Goal: Information Seeking & Learning: Learn about a topic

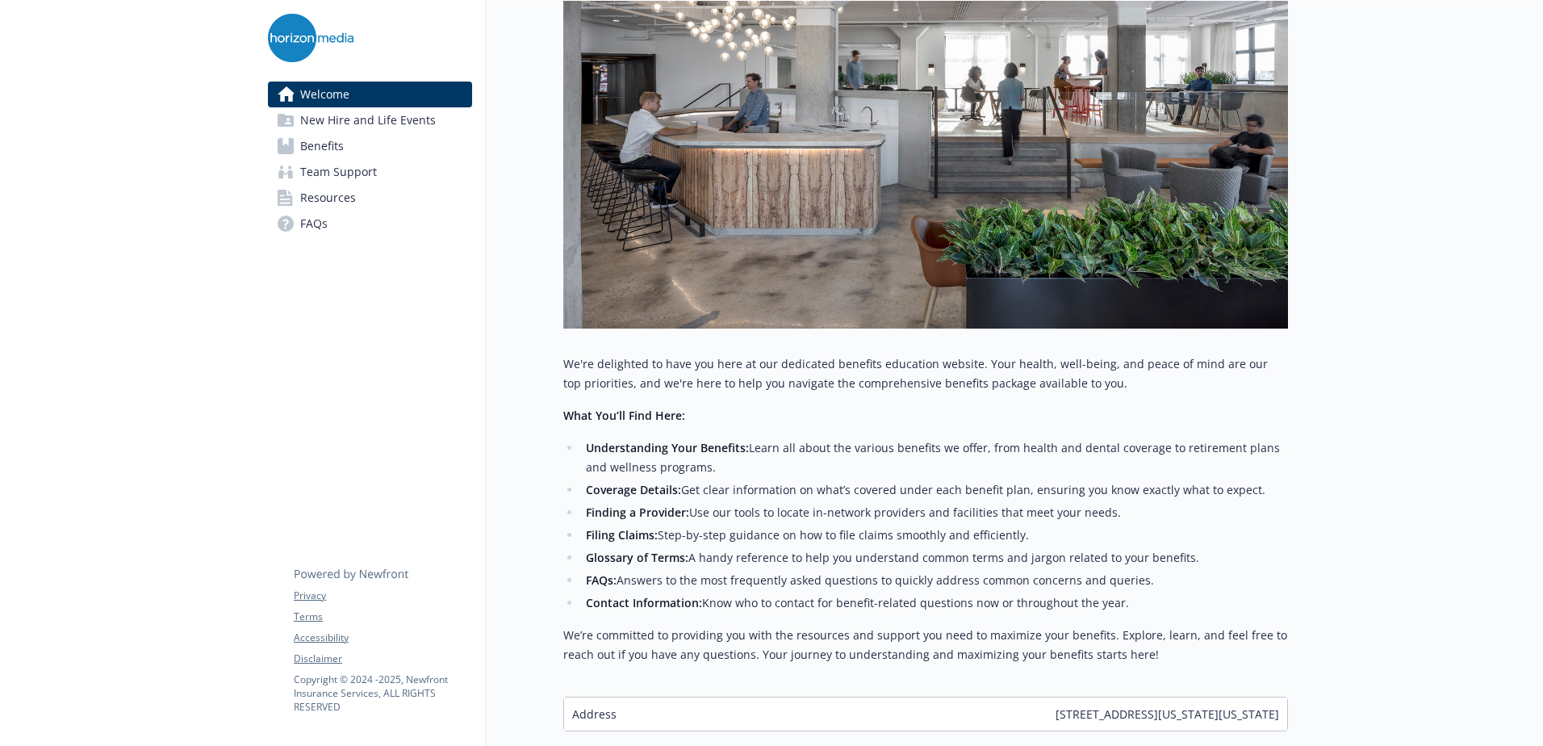
scroll to position [448, 0]
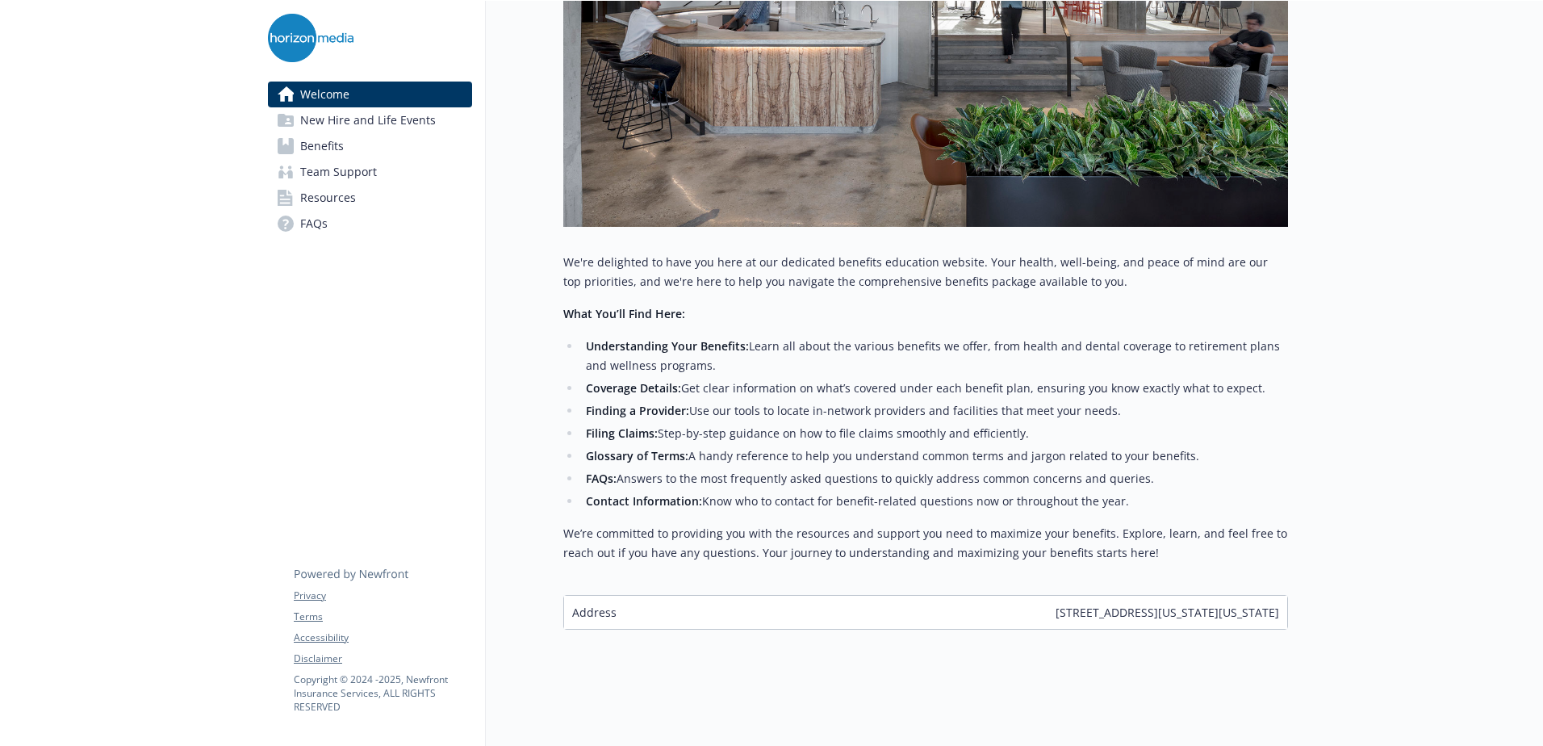
click at [337, 123] on span "New Hire and Life Events" at bounding box center [368, 120] width 136 height 26
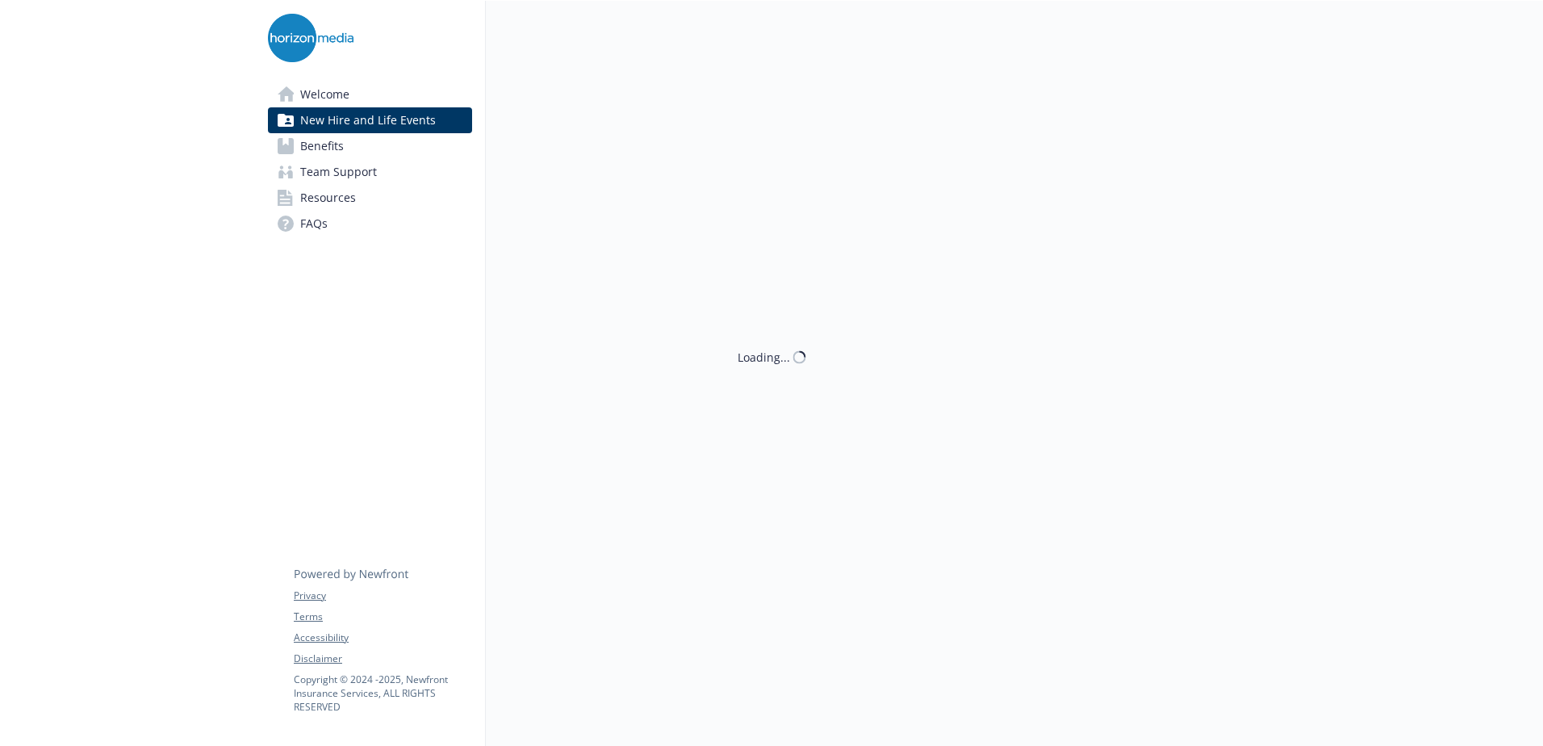
scroll to position [448, 0]
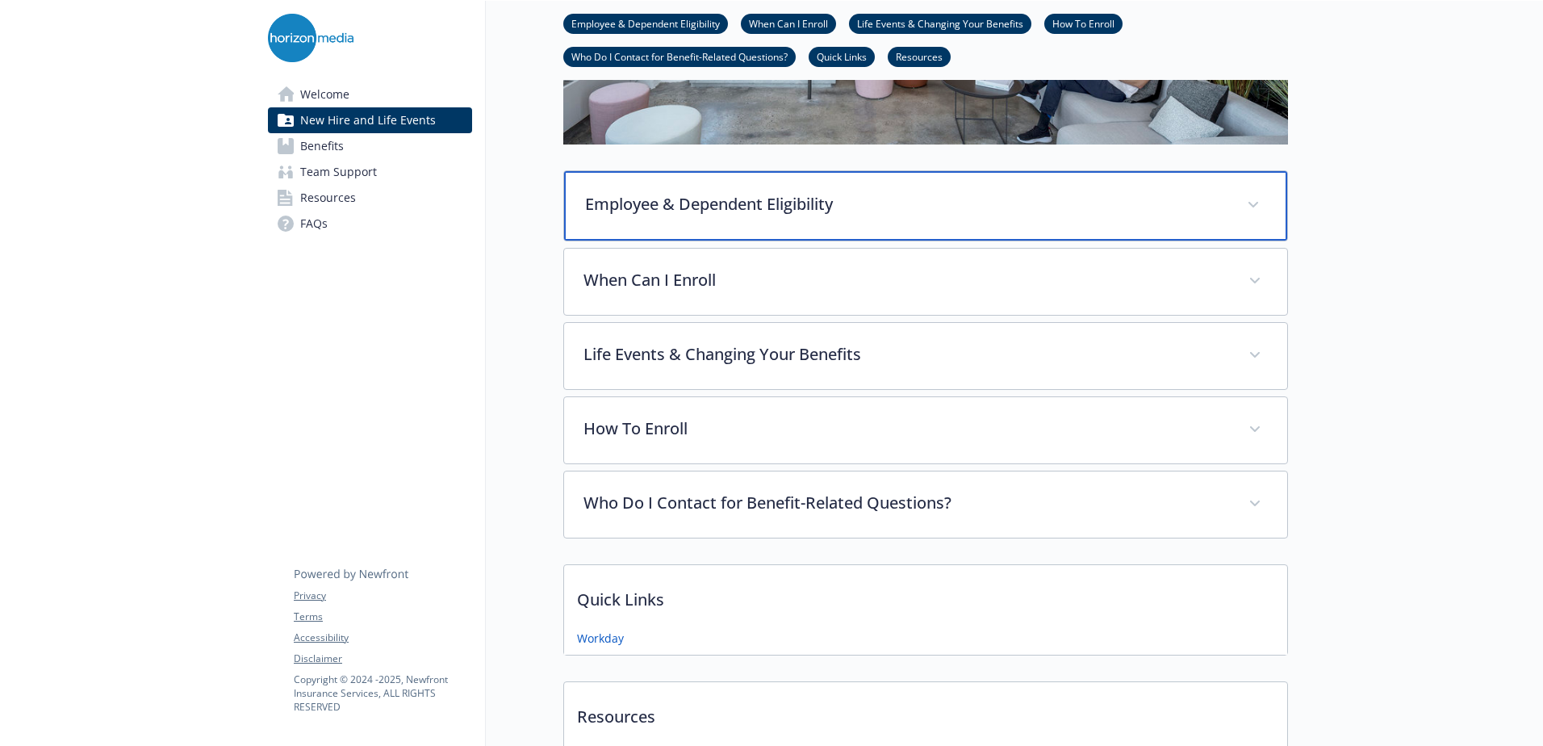
click at [913, 206] on p "Employee & Dependent Eligibility" at bounding box center [906, 204] width 642 height 24
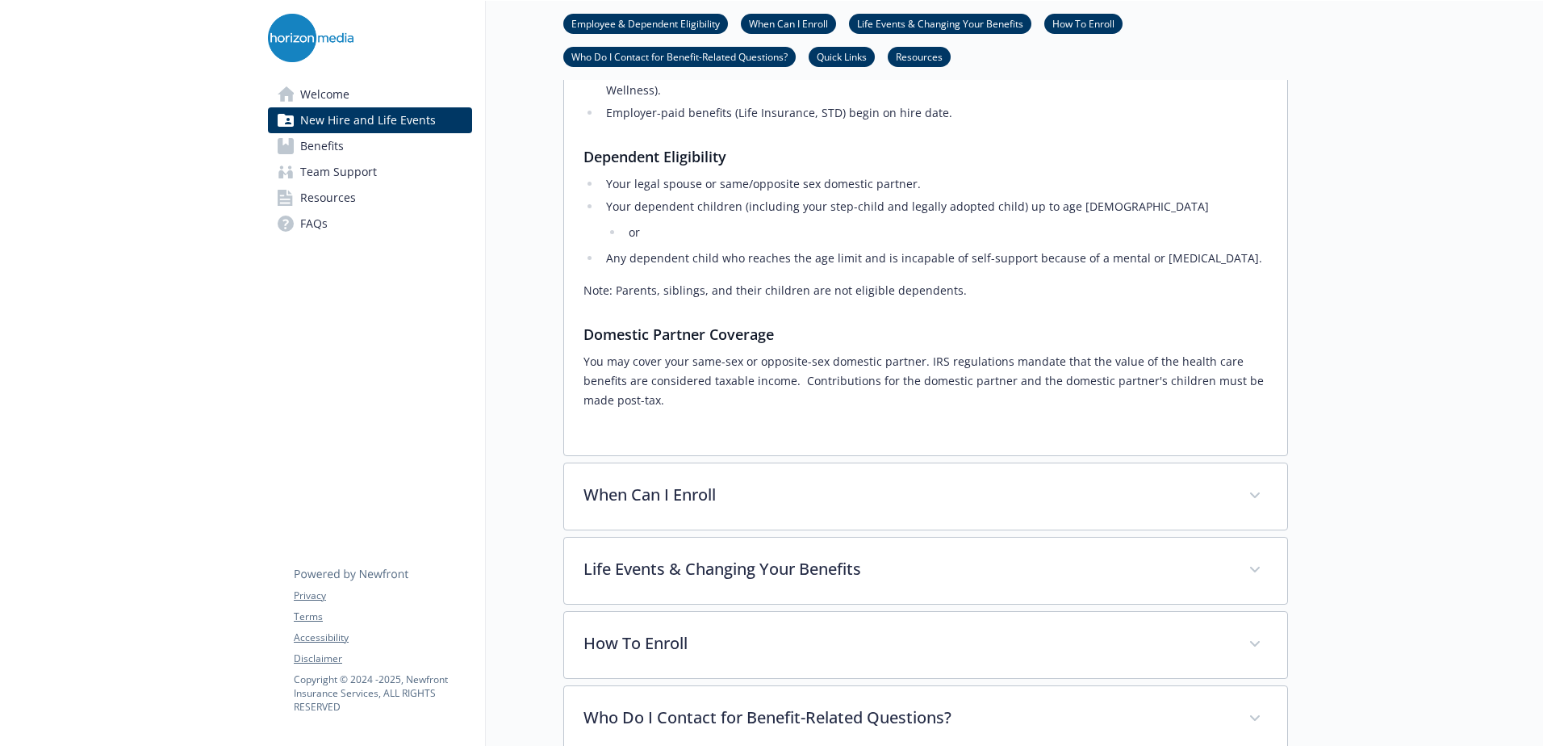
scroll to position [690, 0]
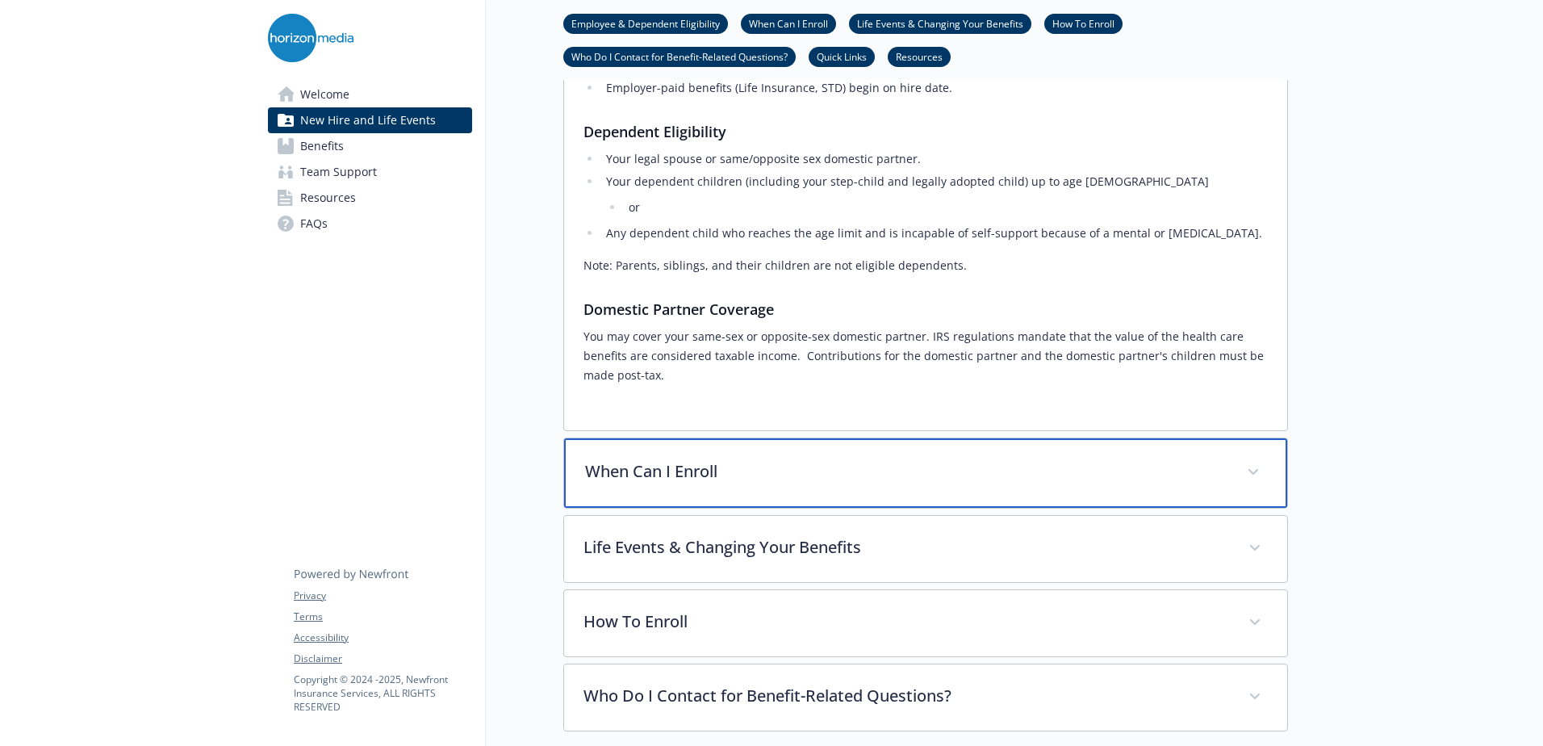
click at [759, 459] on p "When Can I Enroll" at bounding box center [906, 471] width 642 height 24
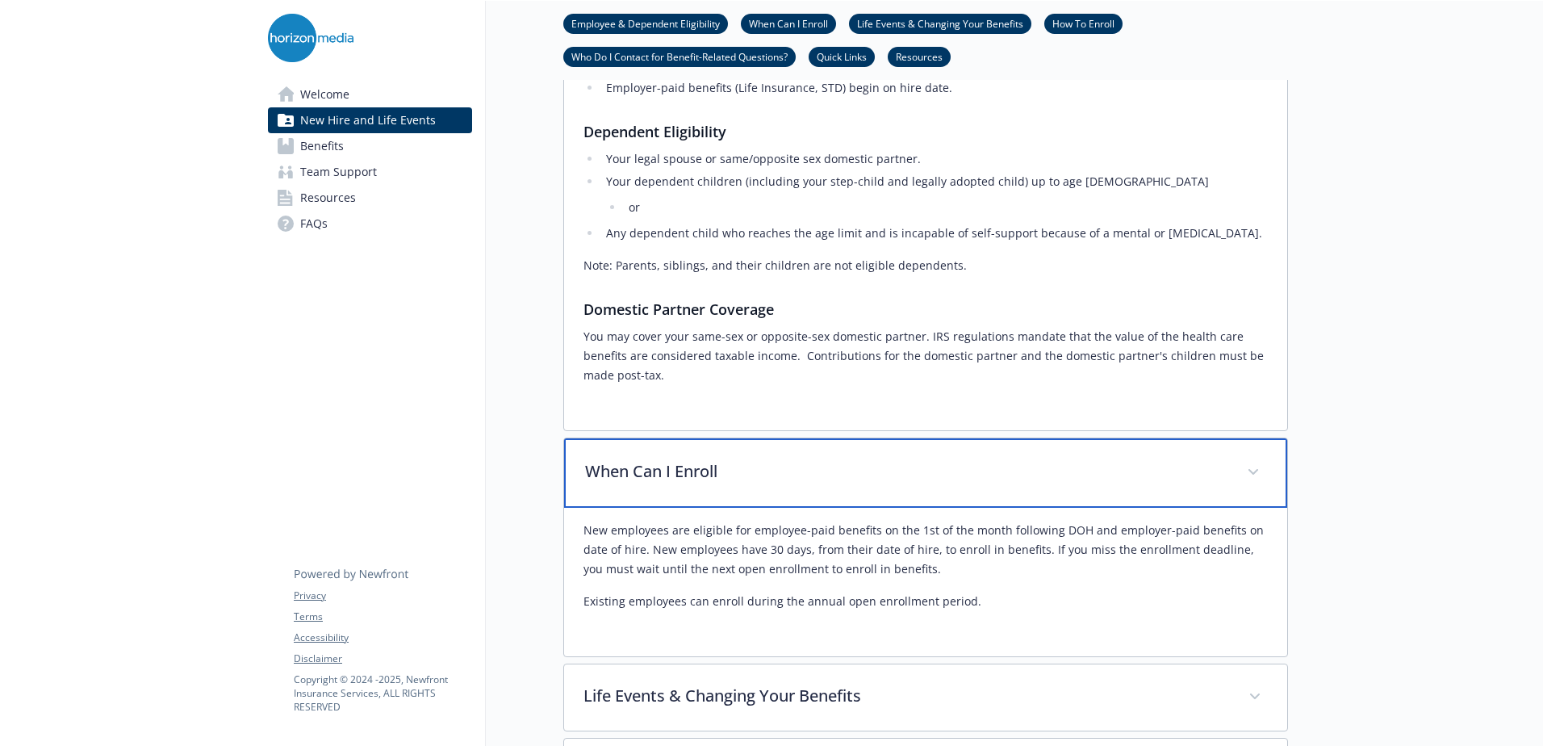
click at [745, 459] on p "When Can I Enroll" at bounding box center [906, 471] width 642 height 24
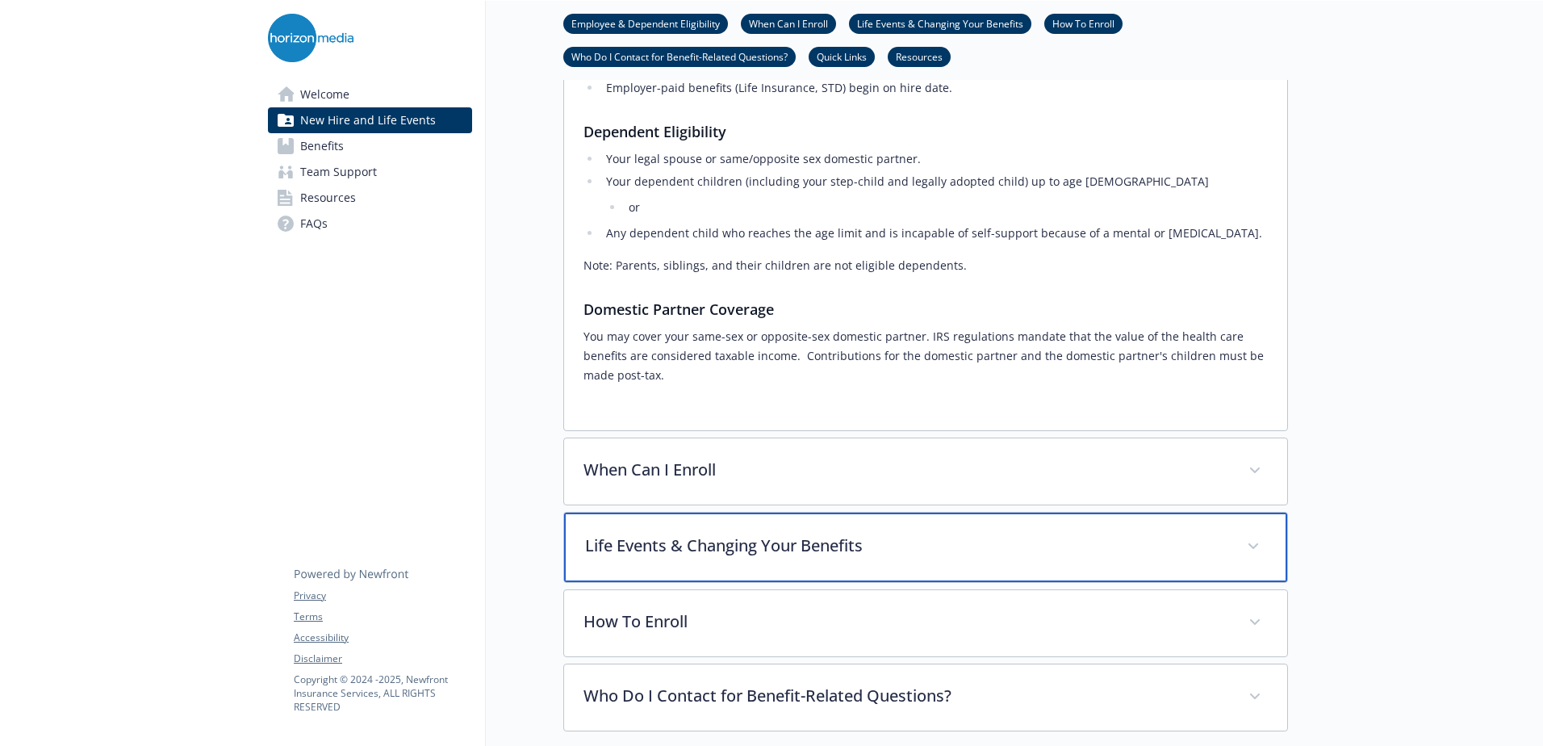
click at [731, 533] on p "Life Events & Changing Your Benefits" at bounding box center [906, 545] width 642 height 24
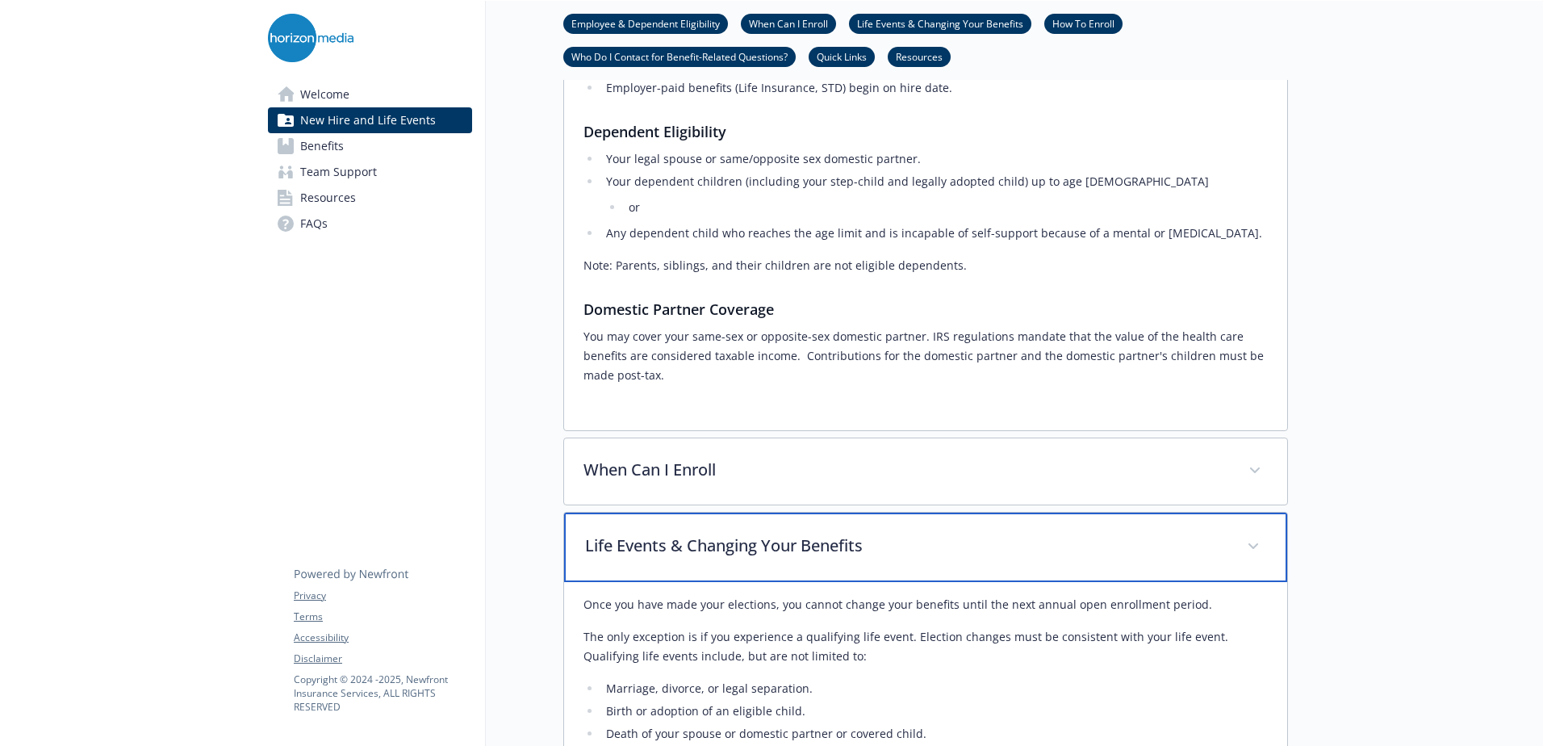
scroll to position [771, 0]
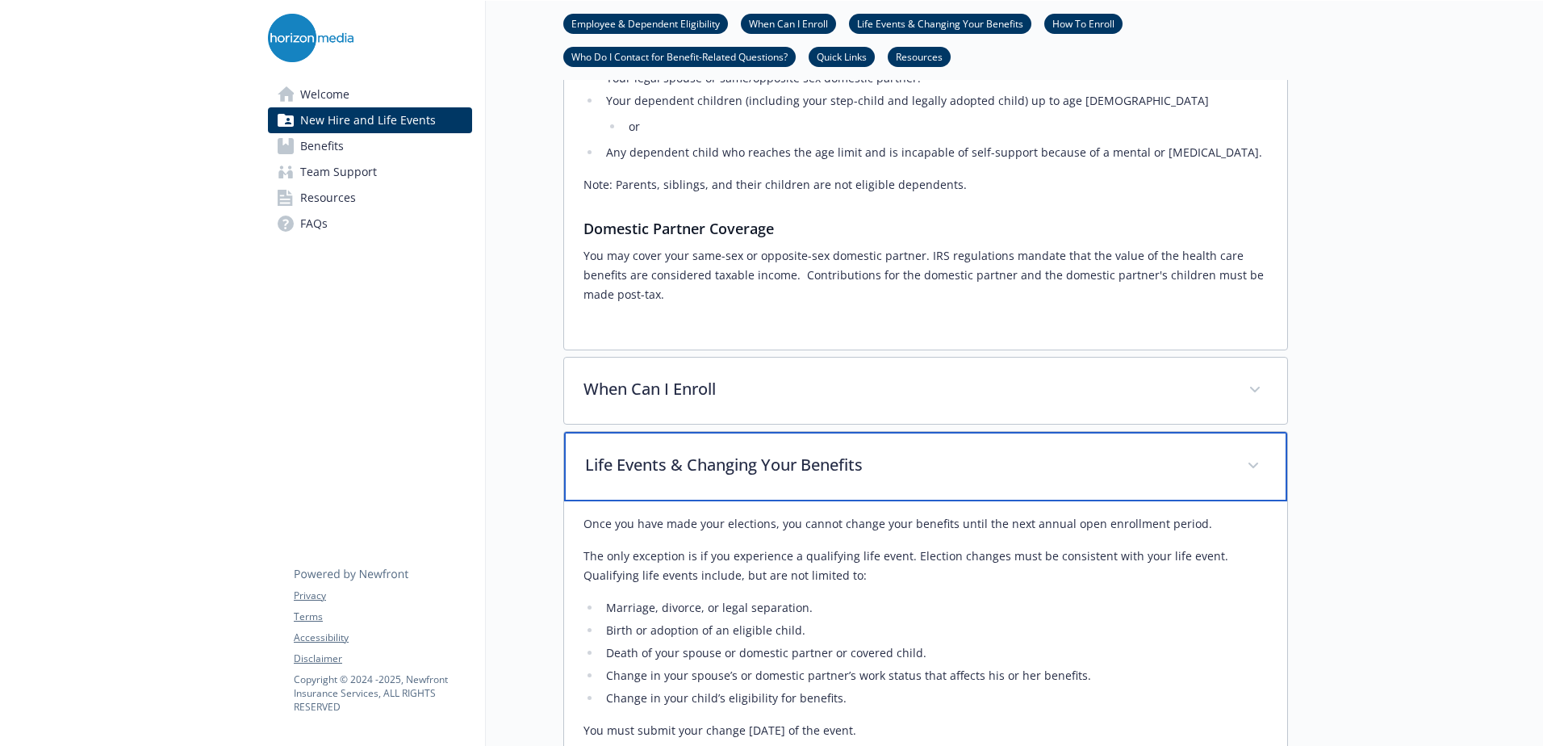
click at [759, 456] on p "Life Events & Changing Your Benefits" at bounding box center [906, 465] width 642 height 24
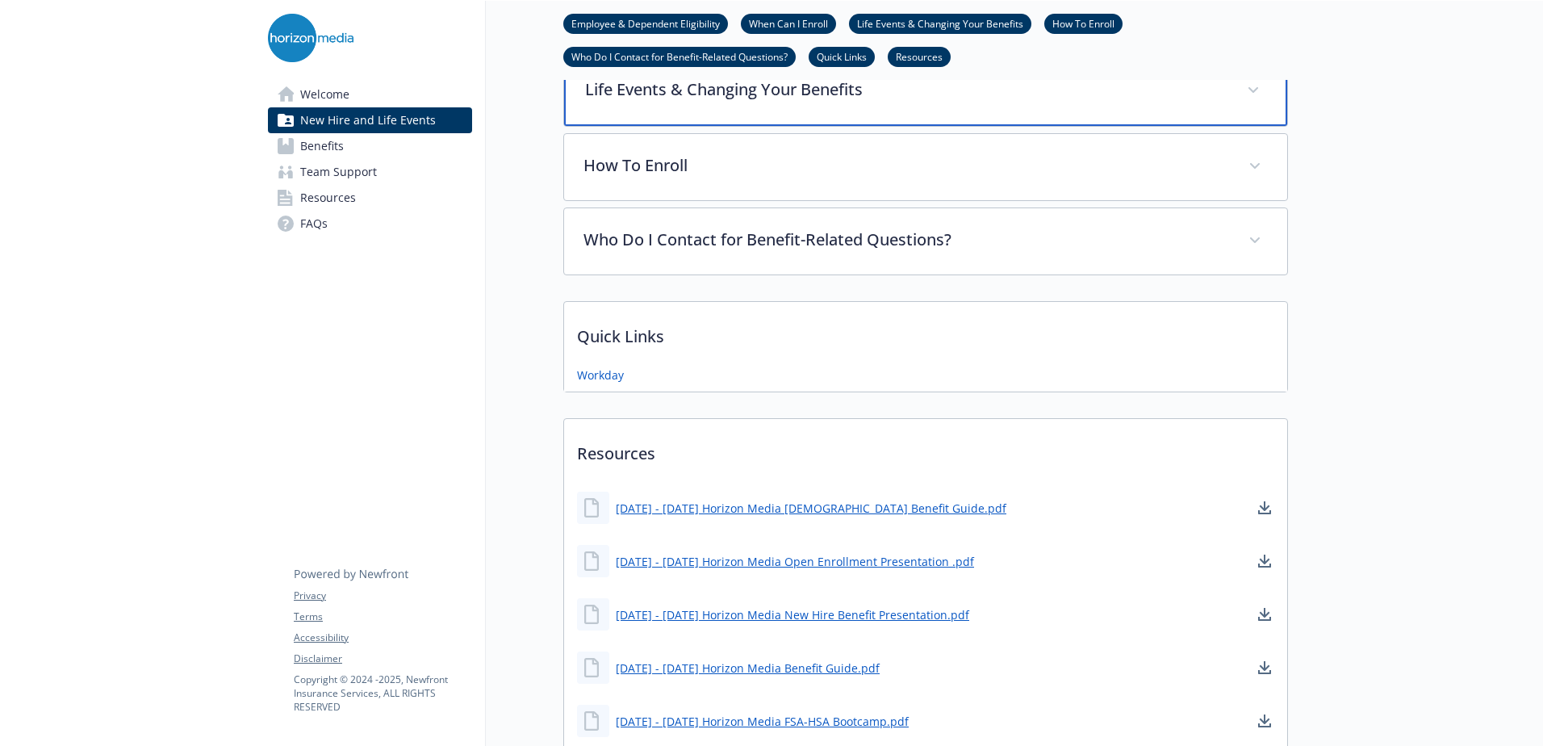
scroll to position [1255, 0]
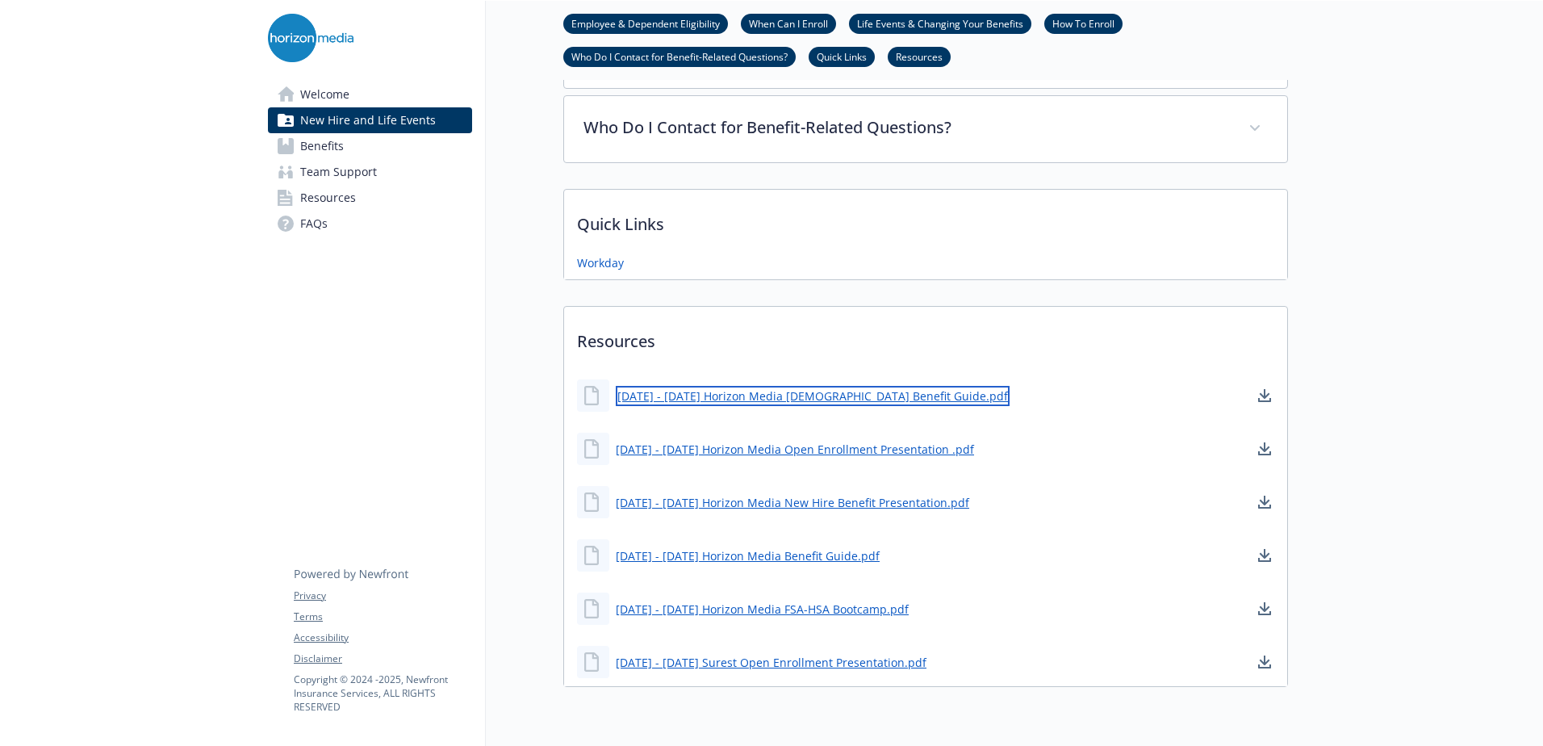
click at [755, 386] on link "[DATE] - [DATE] Horizon Media [DEMOGRAPHIC_DATA] Benefit Guide.pdf" at bounding box center [813, 396] width 394 height 20
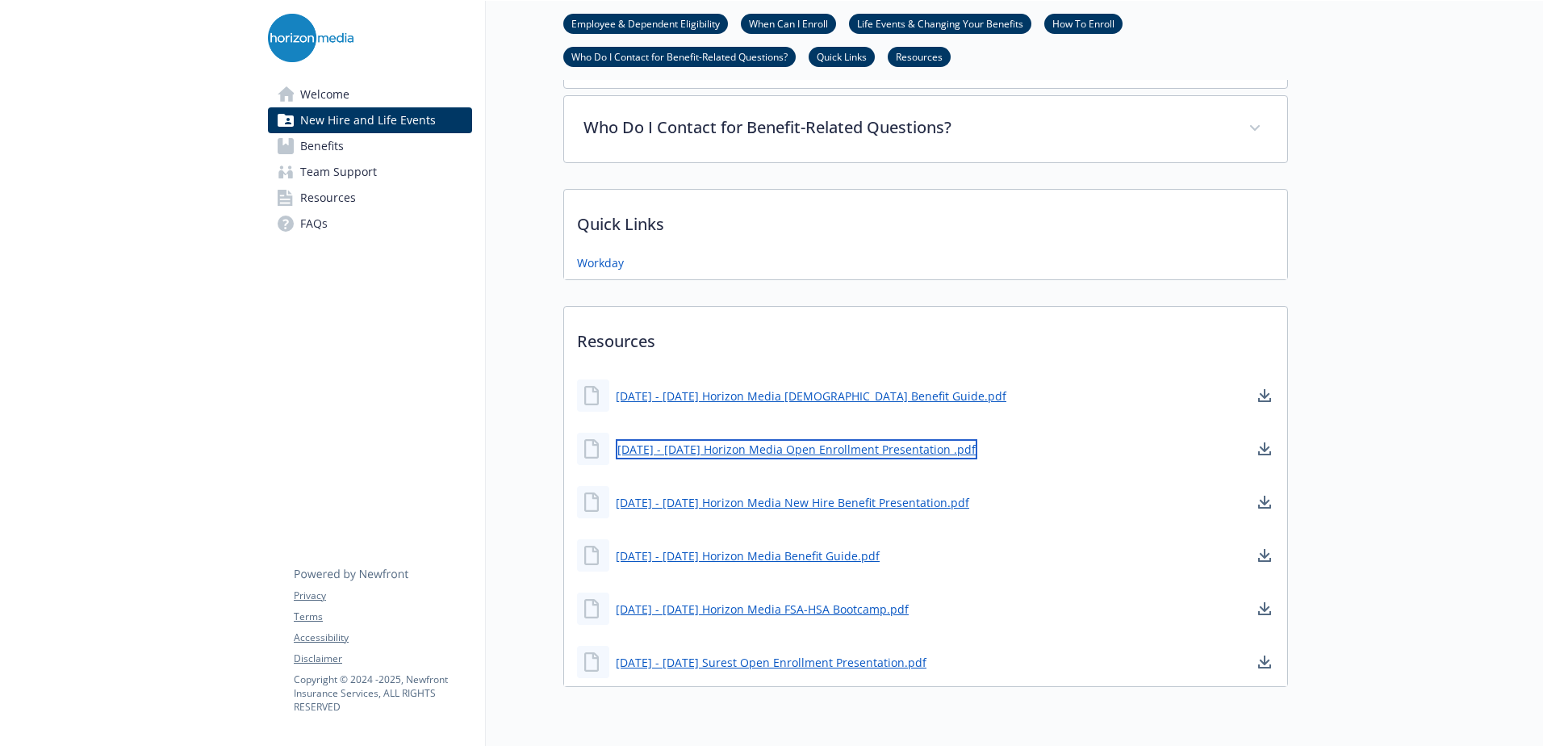
click at [902, 439] on link "[DATE] - [DATE] Horizon Media Open Enrollment Presentation .pdf" at bounding box center [797, 449] width 362 height 20
click at [358, 140] on link "Benefits" at bounding box center [370, 146] width 204 height 26
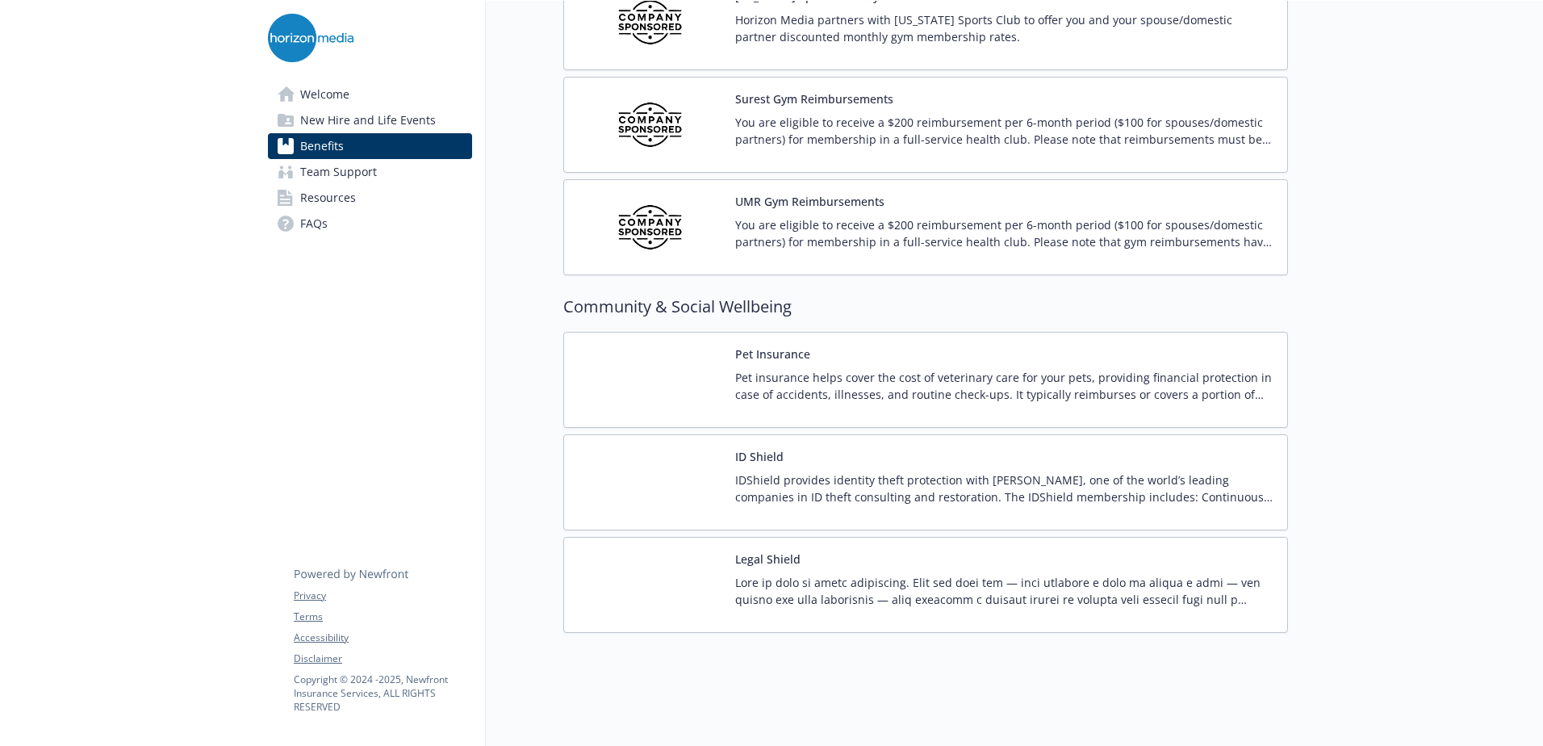
scroll to position [4051, 0]
